Goal: Information Seeking & Learning: Learn about a topic

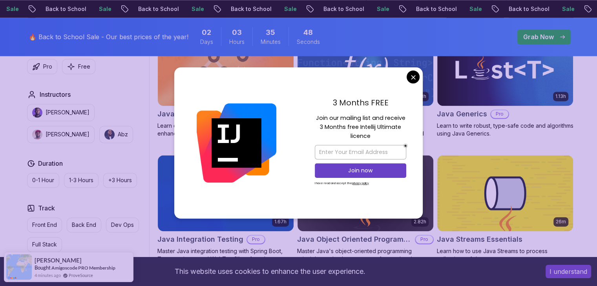
scroll to position [1135, 0]
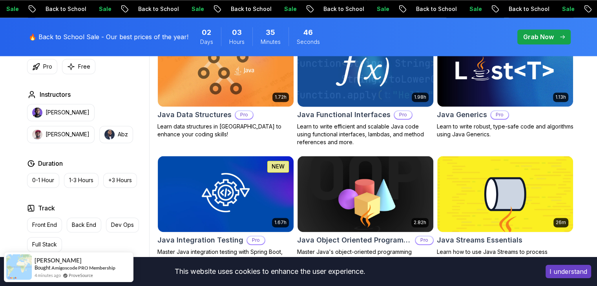
click at [414, 71] on body "Sale Back to School Sale Back to School Sale Back to School Sale Back to School…" at bounding box center [298, 284] width 597 height 2839
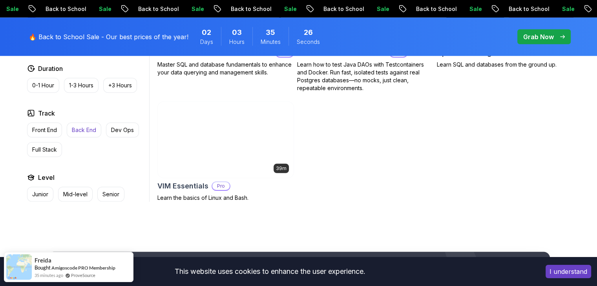
scroll to position [2216, 0]
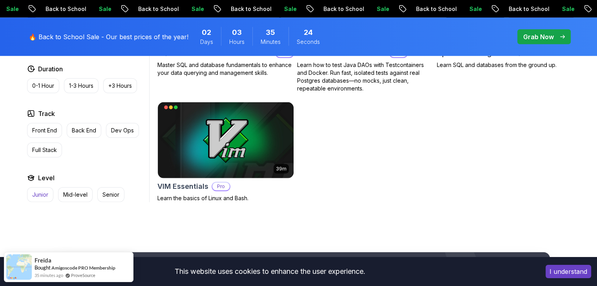
click at [47, 191] on p "Junior" at bounding box center [40, 195] width 16 height 8
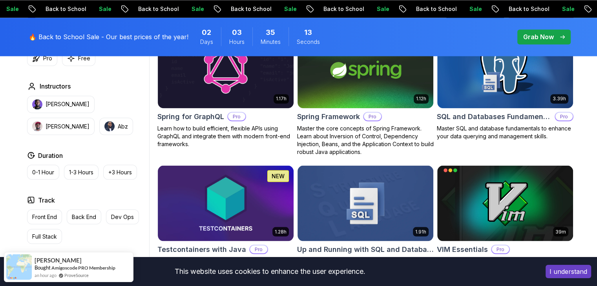
scroll to position [1389, 0]
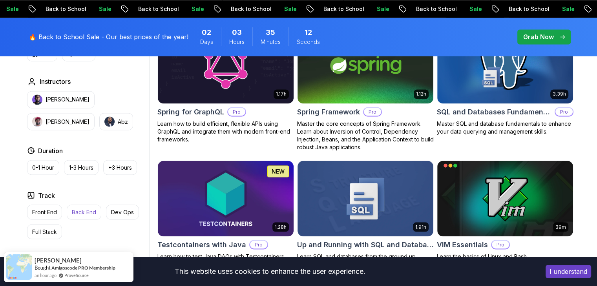
click at [90, 215] on p "Back End" at bounding box center [84, 212] width 24 height 8
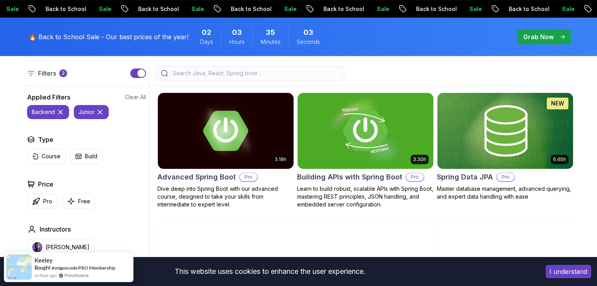
scroll to position [235, 0]
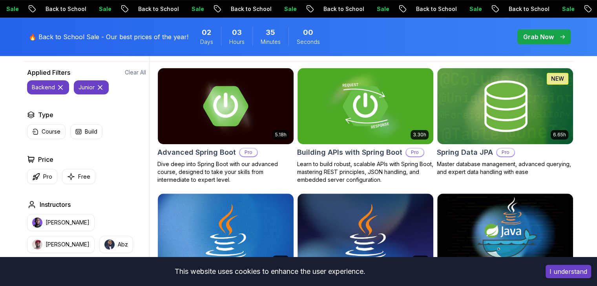
click at [100, 88] on icon at bounding box center [100, 88] width 4 height 4
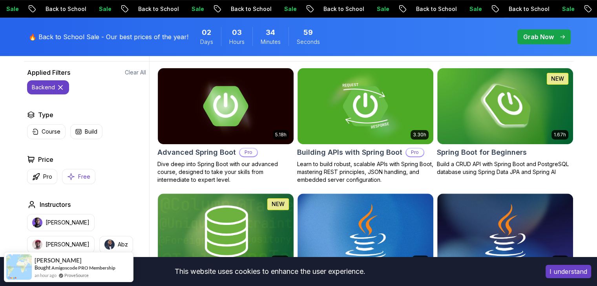
click at [80, 173] on p "Free" at bounding box center [84, 177] width 12 height 8
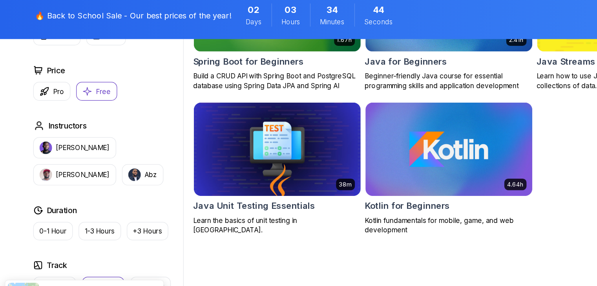
scroll to position [313, 0]
